Goal: Navigation & Orientation: Go to known website

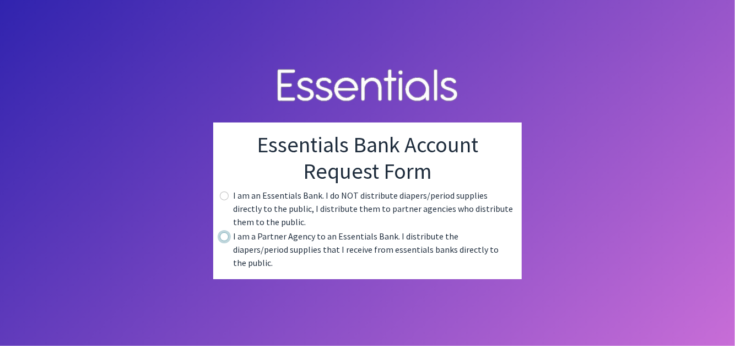
click at [226, 241] on input "radio" at bounding box center [224, 236] width 9 height 9
radio input "true"
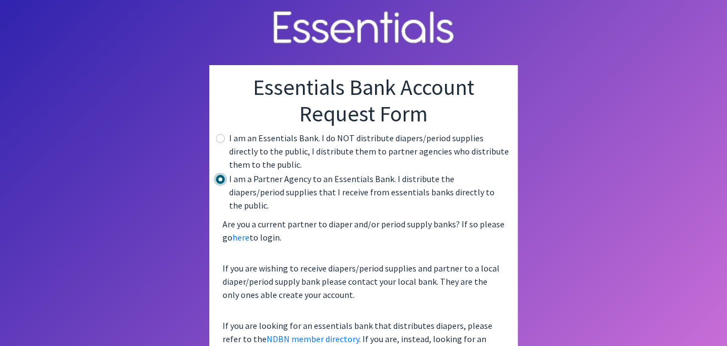
scroll to position [43, 0]
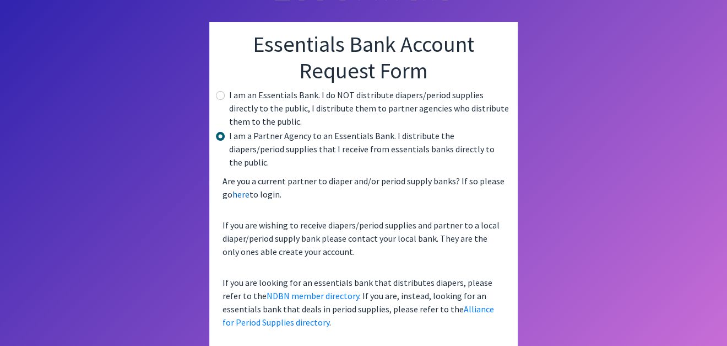
click at [246, 188] on link "here" at bounding box center [241, 193] width 17 height 11
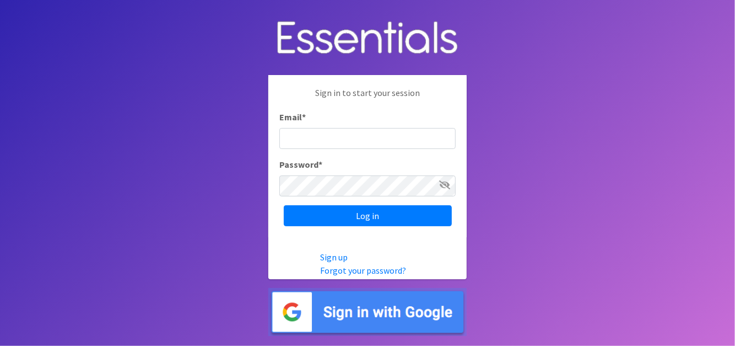
click at [440, 316] on img at bounding box center [367, 312] width 198 height 48
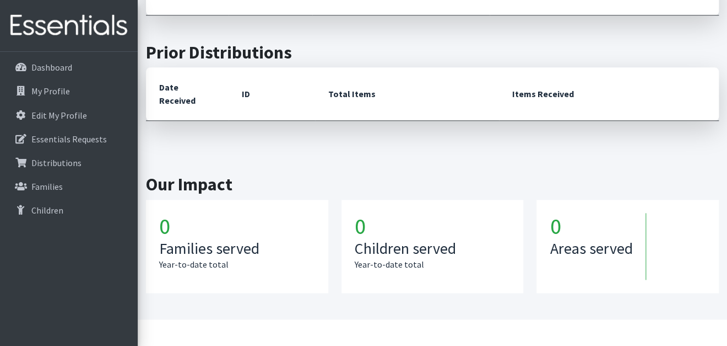
scroll to position [432, 0]
